Goal: Task Accomplishment & Management: Use online tool/utility

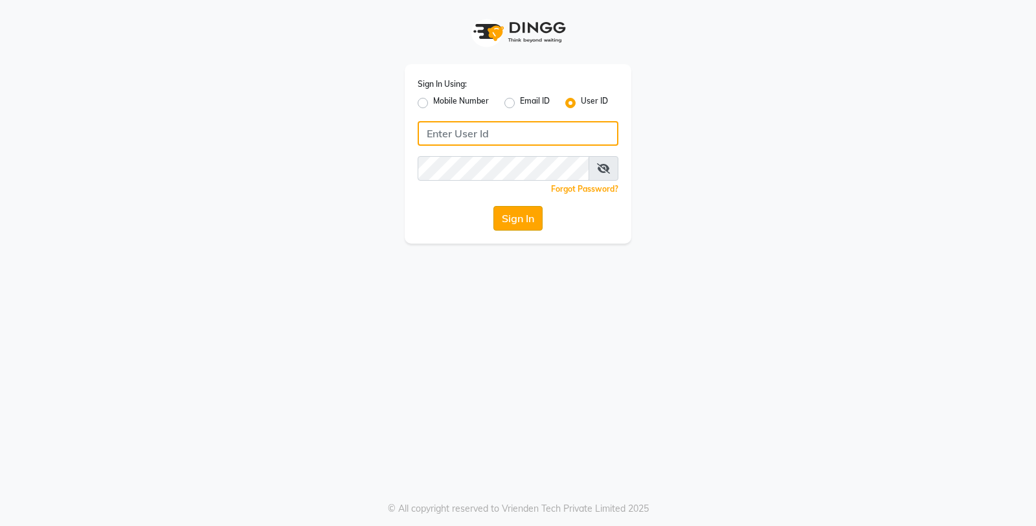
type input "e3598-01"
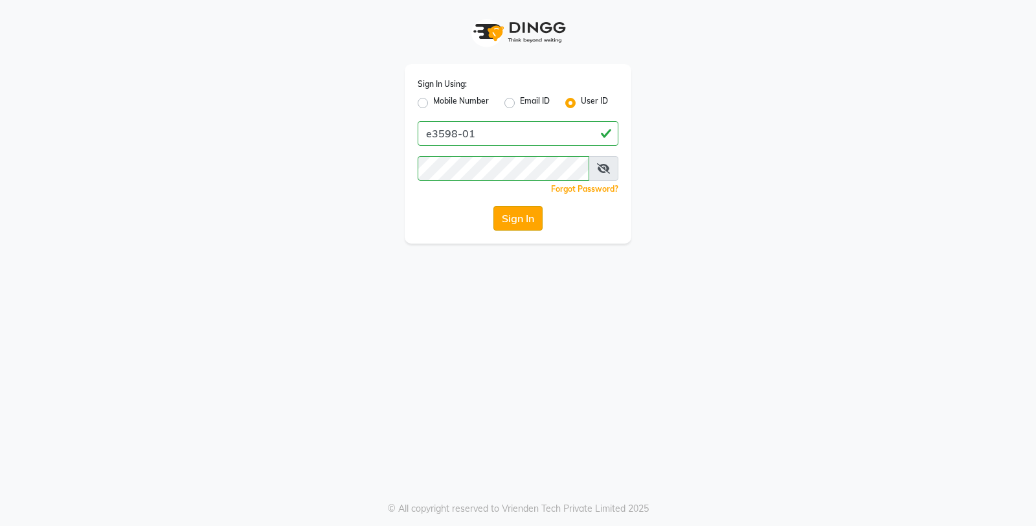
click at [495, 218] on button "Sign In" at bounding box center [517, 218] width 49 height 25
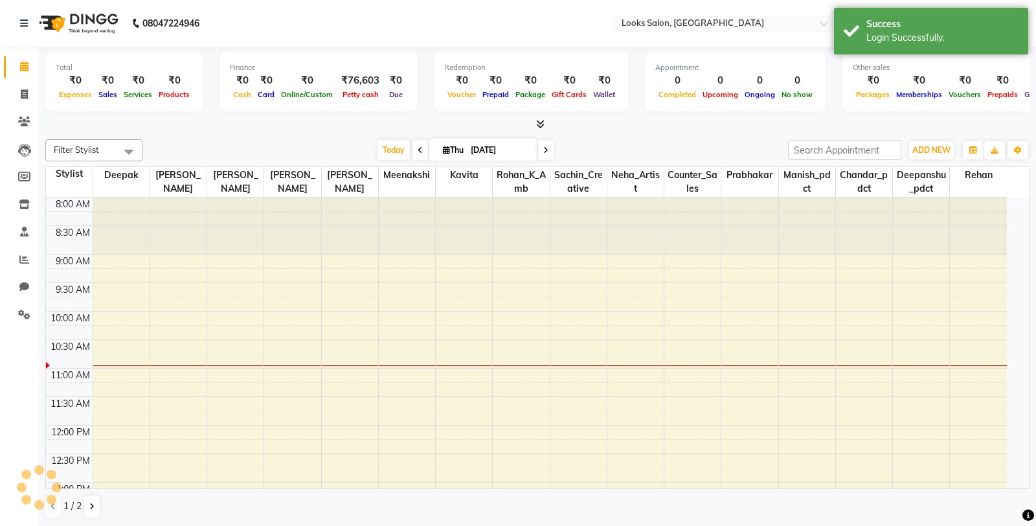
select select "en"
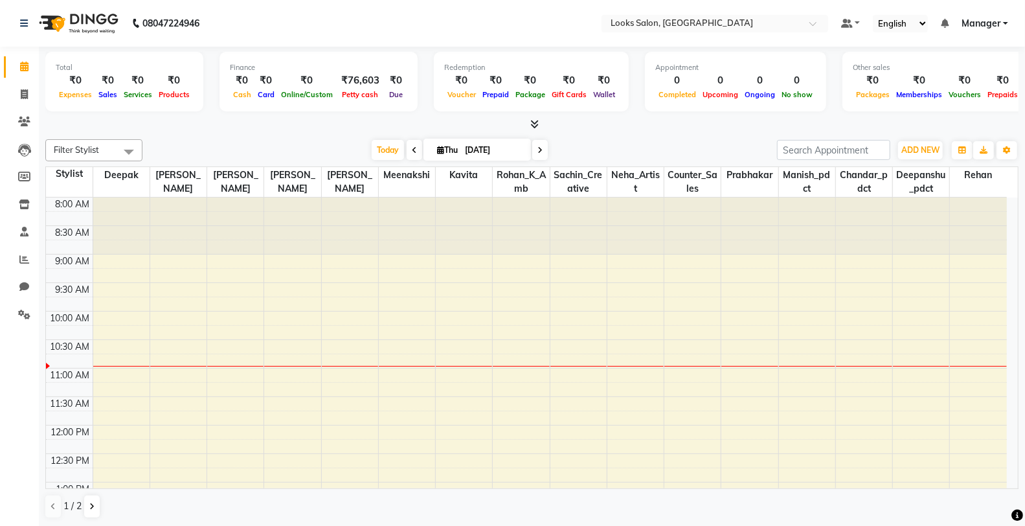
click at [536, 122] on icon at bounding box center [534, 124] width 8 height 10
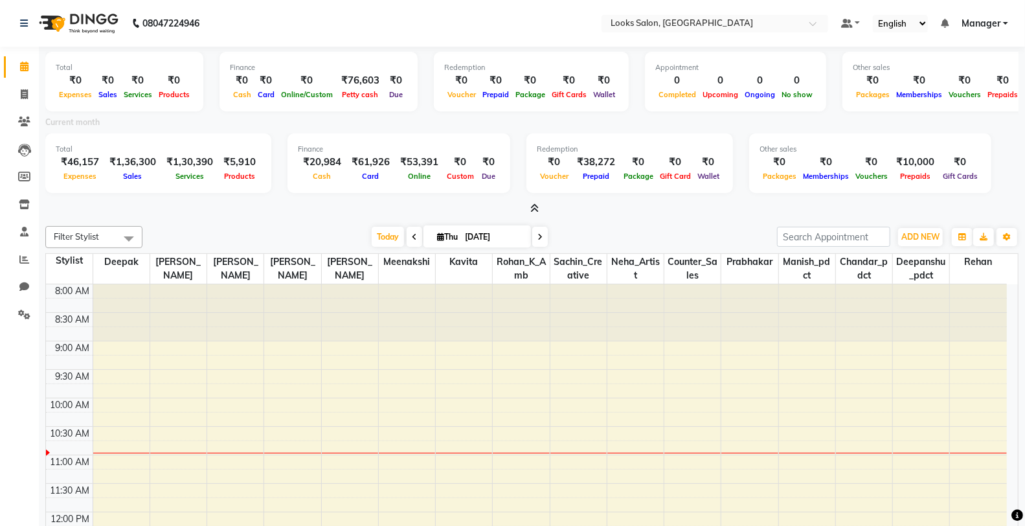
click at [538, 209] on icon at bounding box center [534, 208] width 8 height 10
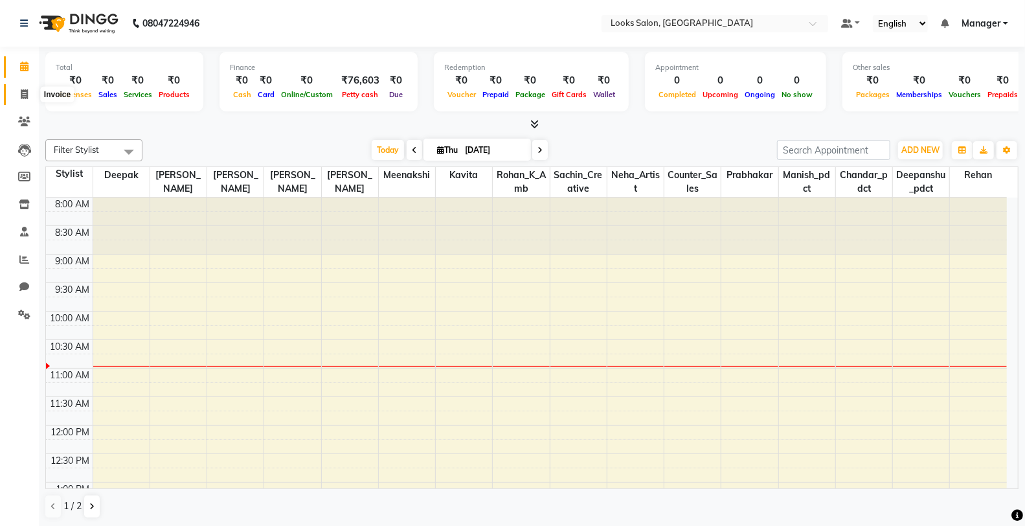
click at [23, 97] on icon at bounding box center [24, 94] width 7 height 10
select select "8125"
select select "service"
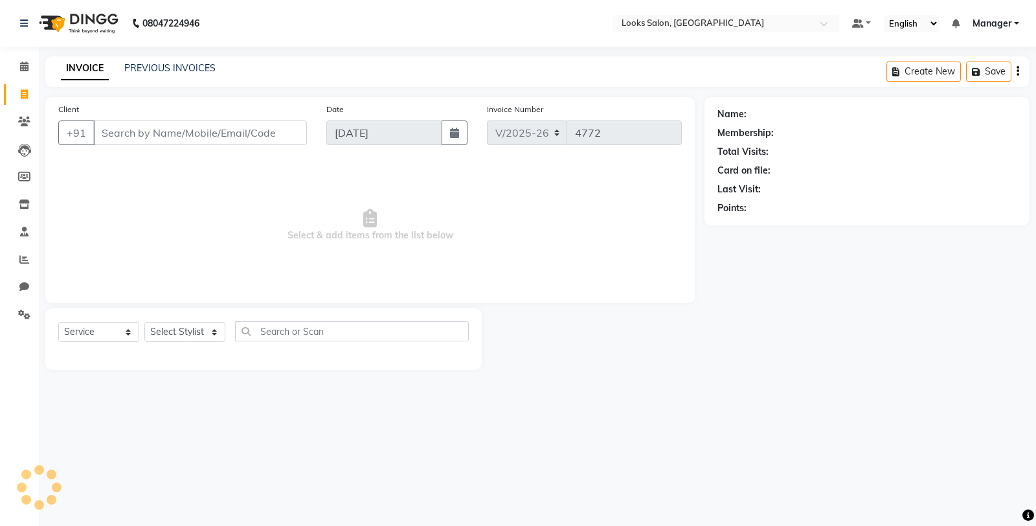
click at [178, 58] on div "INVOICE PREVIOUS INVOICES Create New Save" at bounding box center [537, 71] width 984 height 30
click at [179, 65] on link "PREVIOUS INVOICES" at bounding box center [169, 68] width 91 height 12
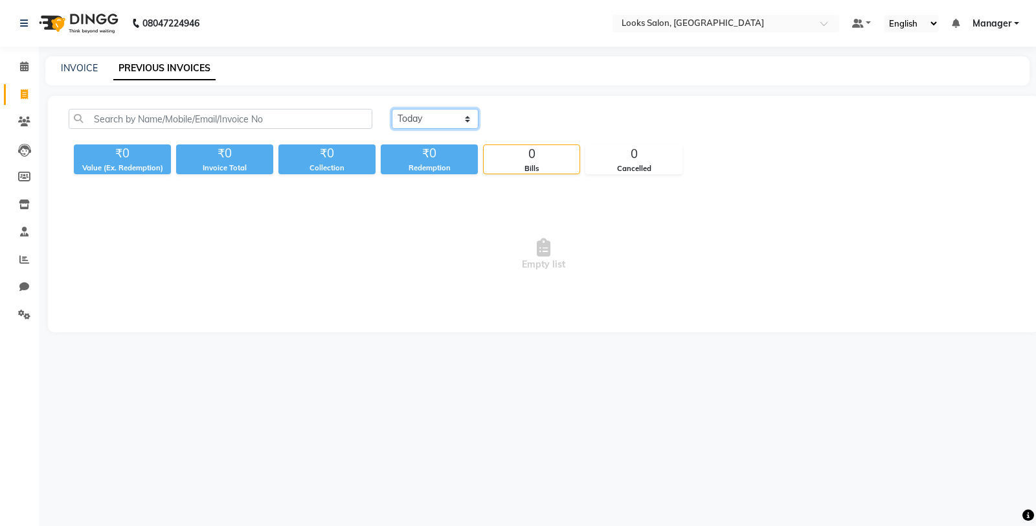
click at [432, 119] on select "[DATE] [DATE] Custom Range" at bounding box center [435, 119] width 87 height 20
select select "[DATE]"
click at [392, 109] on select "[DATE] [DATE] Custom Range" at bounding box center [435, 119] width 87 height 20
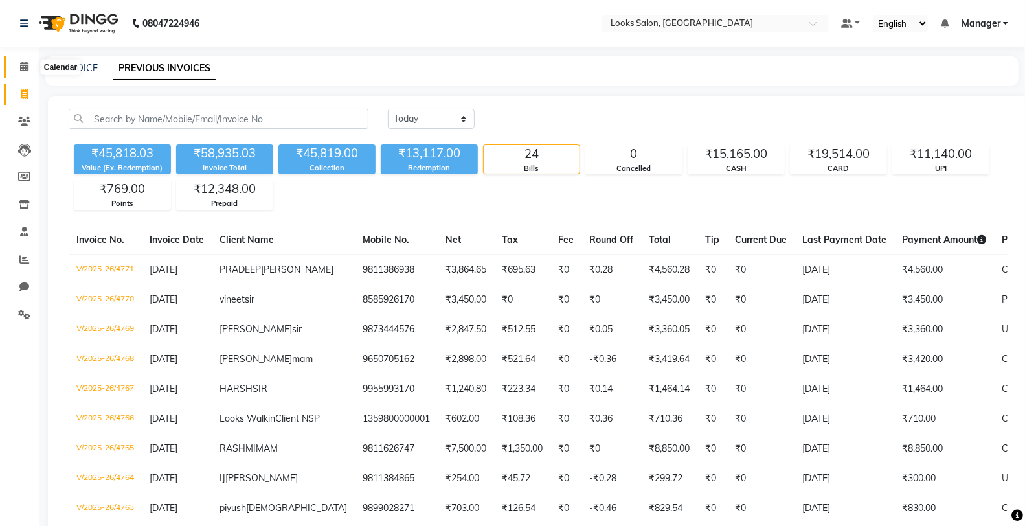
click at [25, 63] on icon at bounding box center [24, 67] width 8 height 10
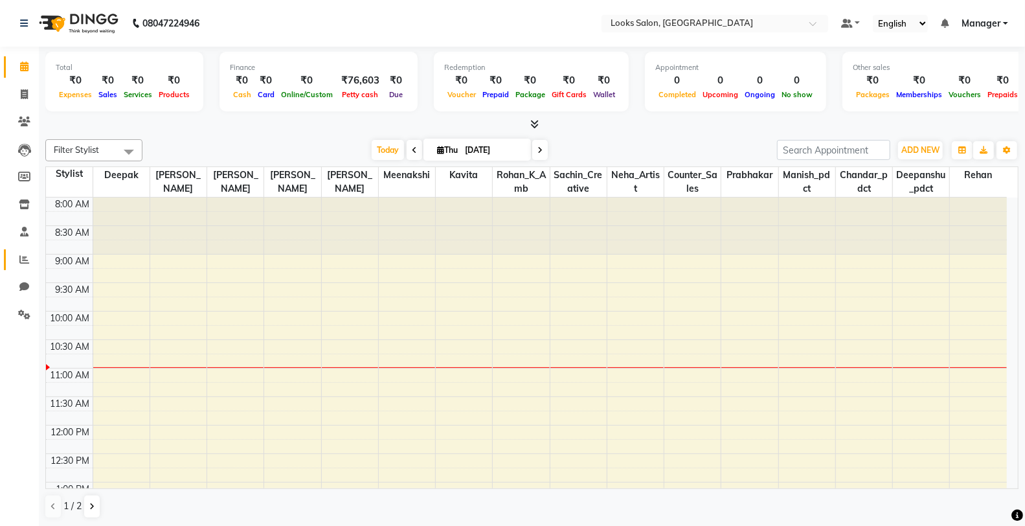
click at [11, 264] on link "Reports" at bounding box center [19, 259] width 31 height 21
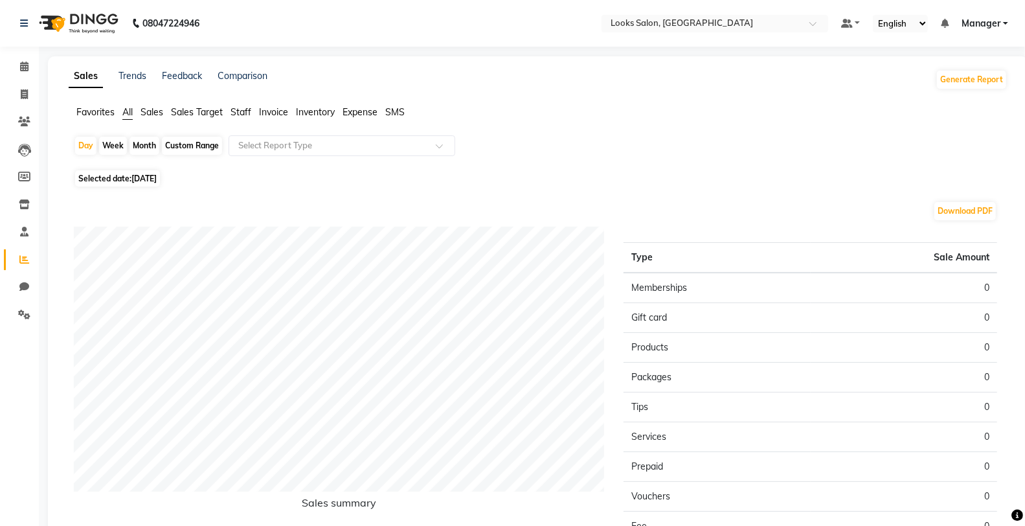
click at [160, 172] on span "Selected date: [DATE]" at bounding box center [117, 178] width 85 height 16
select select "9"
select select "2025"
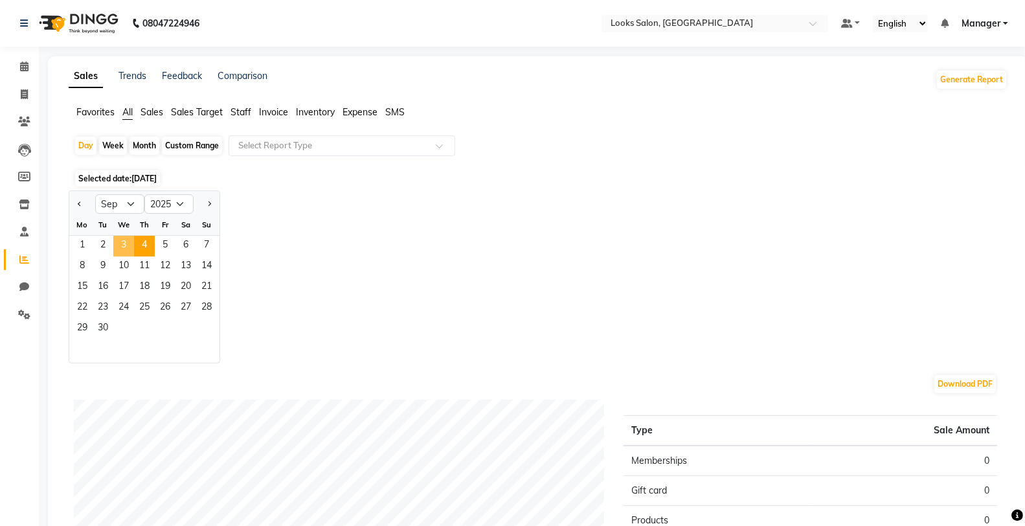
click at [119, 245] on span "3" at bounding box center [123, 246] width 21 height 21
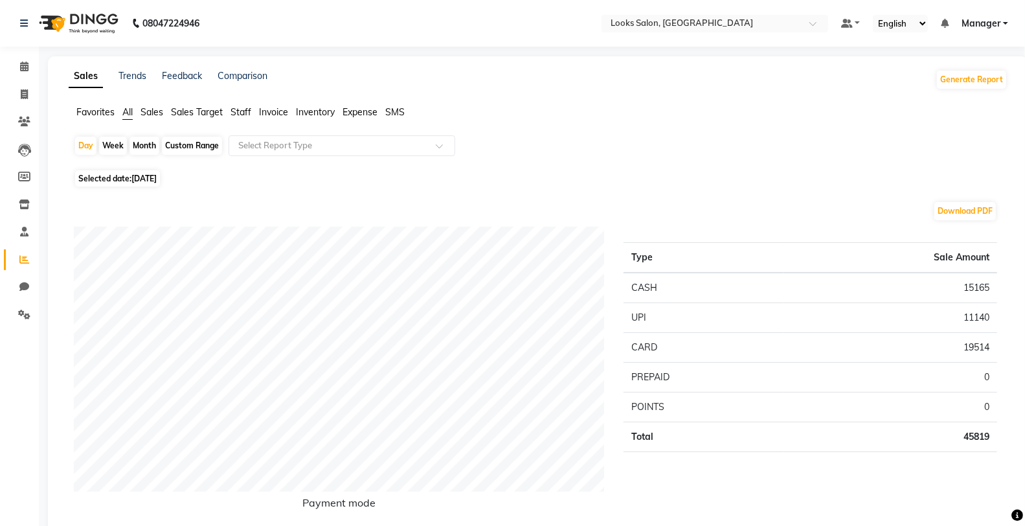
click at [236, 110] on span "Staff" at bounding box center [241, 112] width 21 height 12
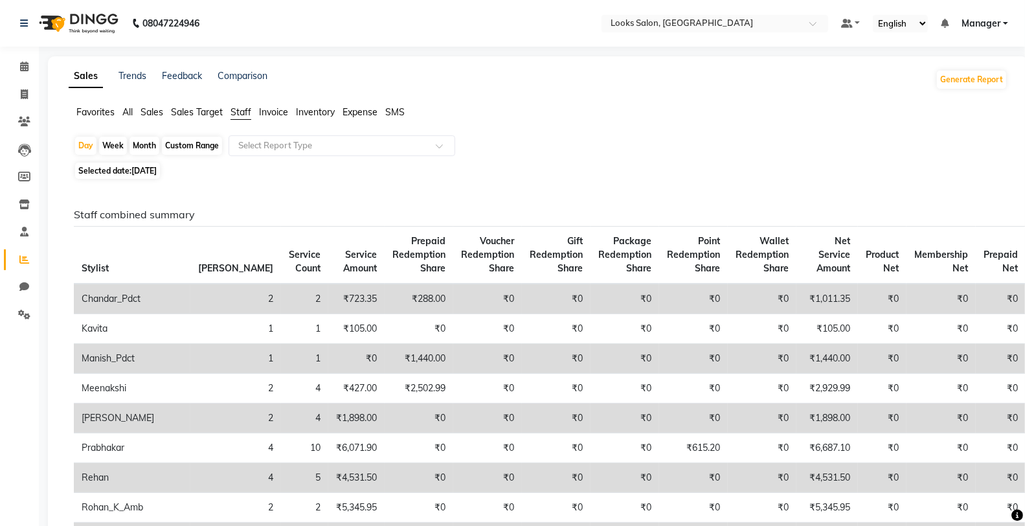
click at [358, 111] on span "Expense" at bounding box center [360, 112] width 35 height 12
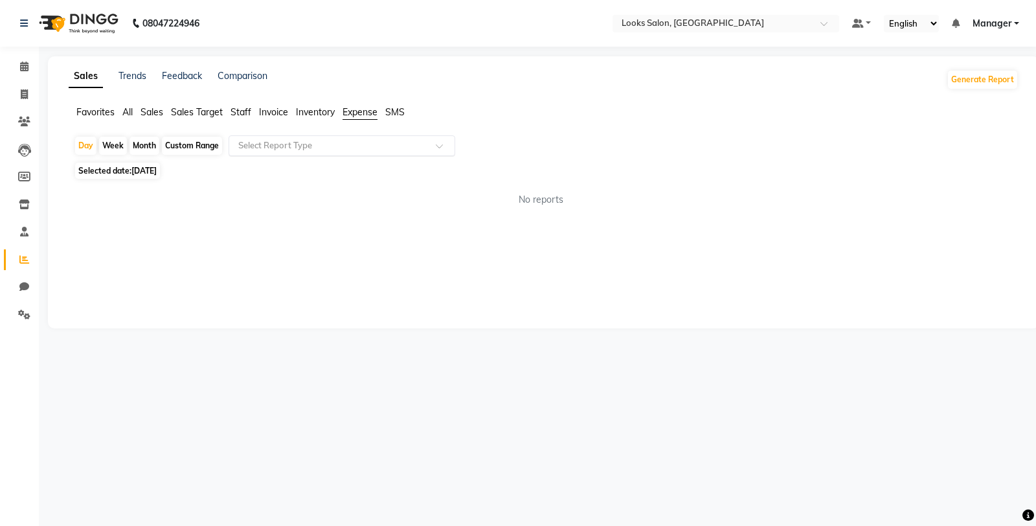
click at [368, 139] on input "text" at bounding box center [329, 145] width 187 height 13
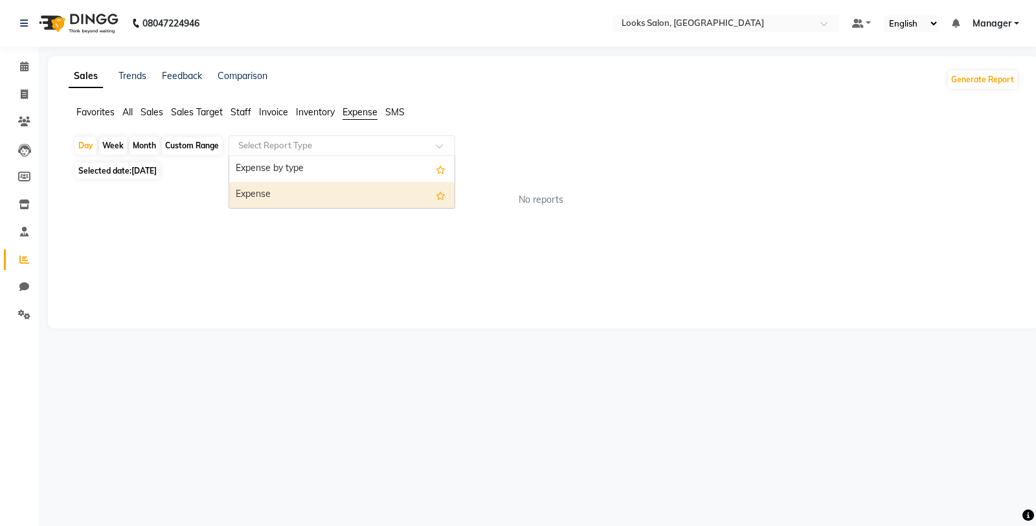
click at [369, 196] on div "Expense" at bounding box center [341, 195] width 225 height 26
select select "full_report"
select select "csv"
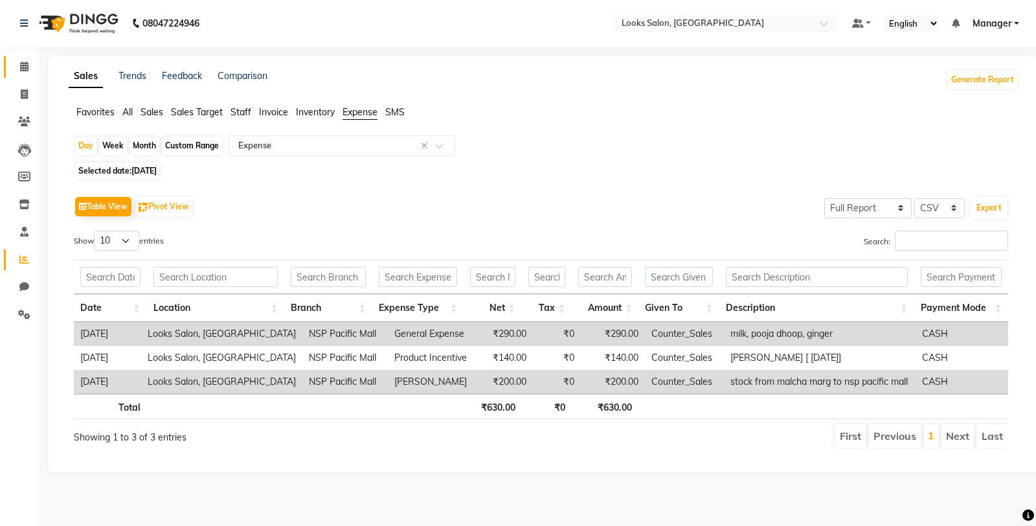
click at [11, 73] on link "Calendar" at bounding box center [19, 66] width 31 height 21
